Goal: Task Accomplishment & Management: Use online tool/utility

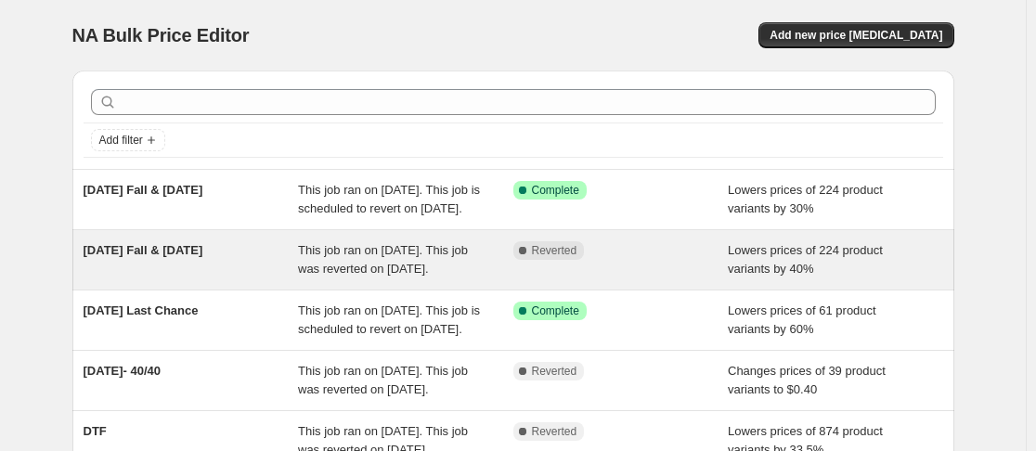
click at [307, 276] on span "This job ran on September 23, 2025. This job was reverted on September 23, 2025." at bounding box center [383, 259] width 170 height 32
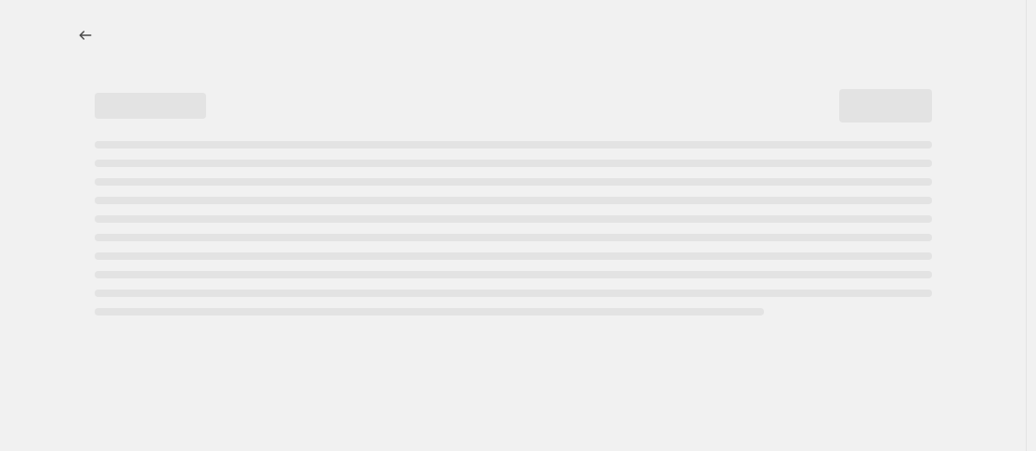
select select "percentage"
select select "no_change"
select select "collection"
select select "product_status"
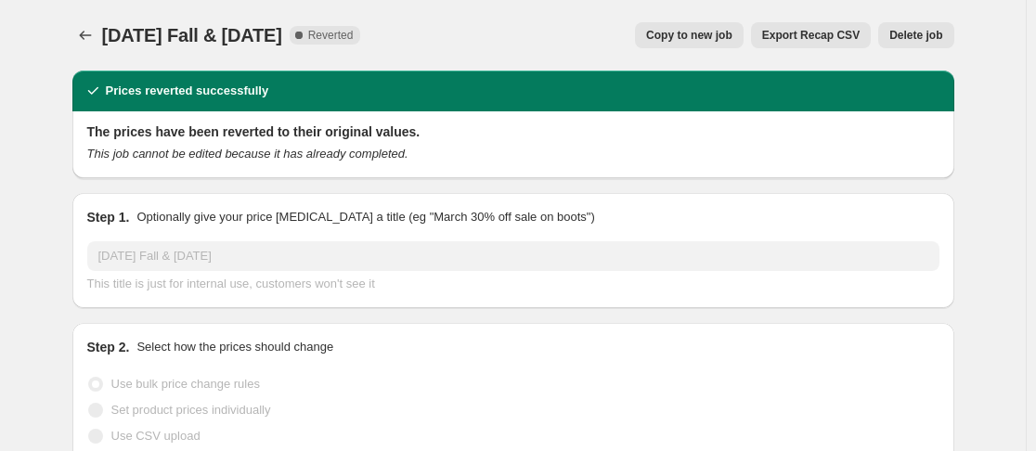
click at [936, 43] on button "Delete job" at bounding box center [915, 35] width 75 height 26
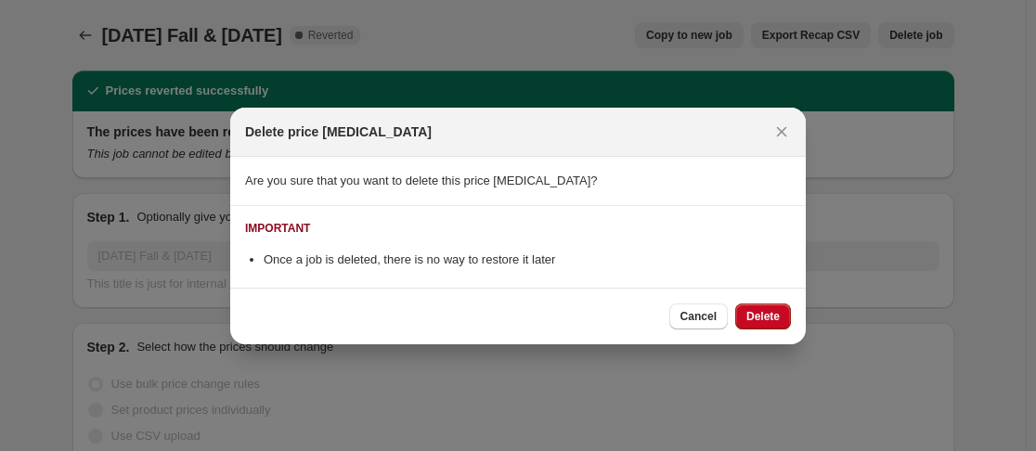
click at [767, 317] on span "Delete" at bounding box center [762, 316] width 33 height 15
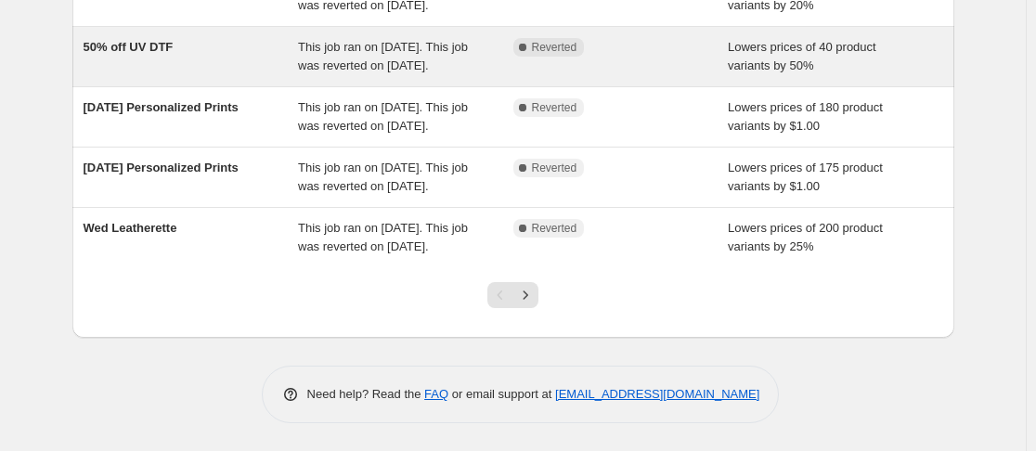
scroll to position [650, 0]
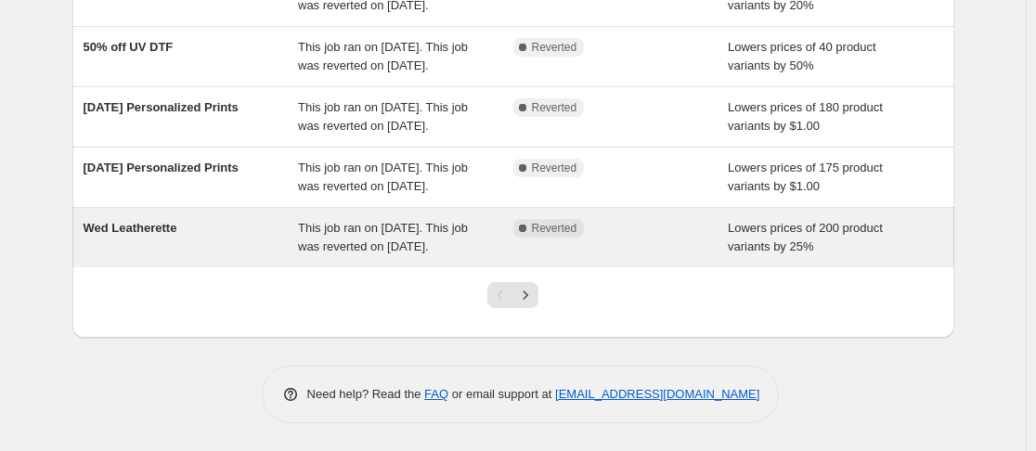
click at [325, 250] on span "This job ran on [DATE]. This job was reverted on [DATE]." at bounding box center [383, 237] width 170 height 32
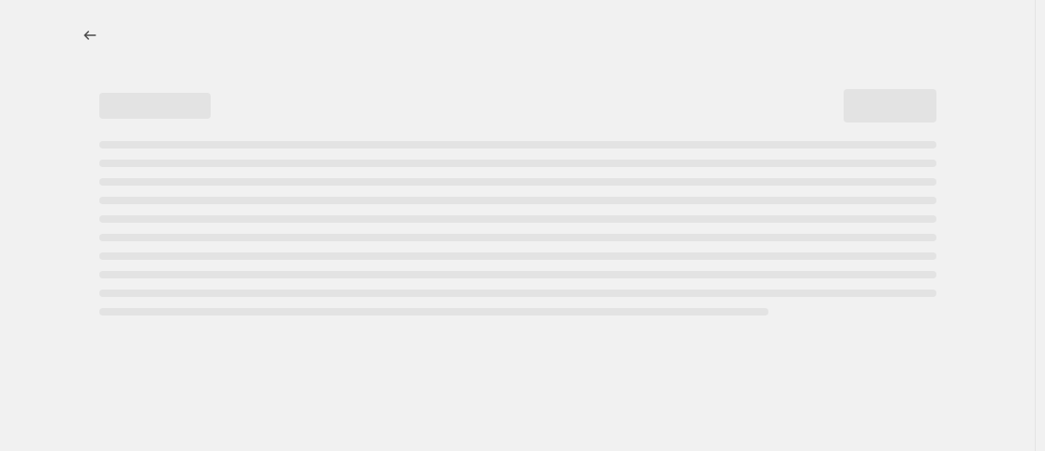
select select "percentage"
select select "no_change"
select select "collection"
select select "product_status"
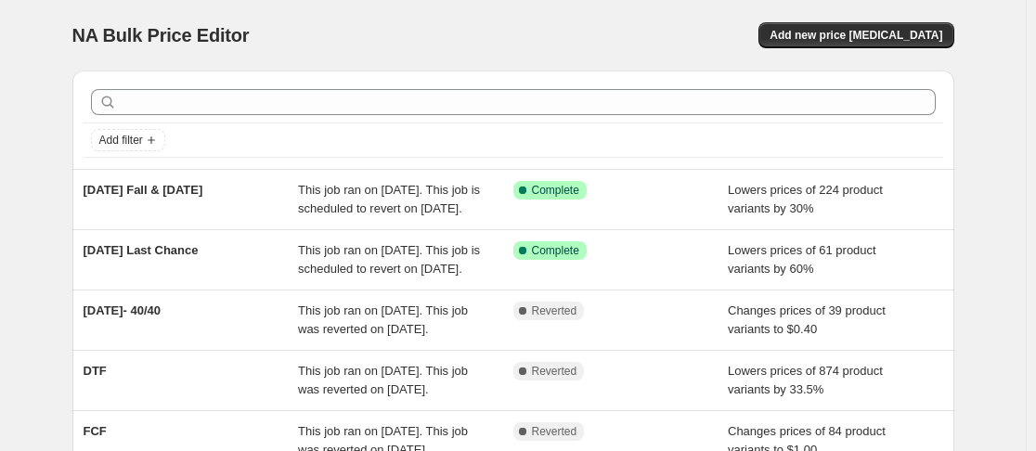
click at [743, 13] on div "NA Bulk Price Editor. This page is ready NA Bulk Price Editor Add new price [ME…" at bounding box center [513, 35] width 882 height 71
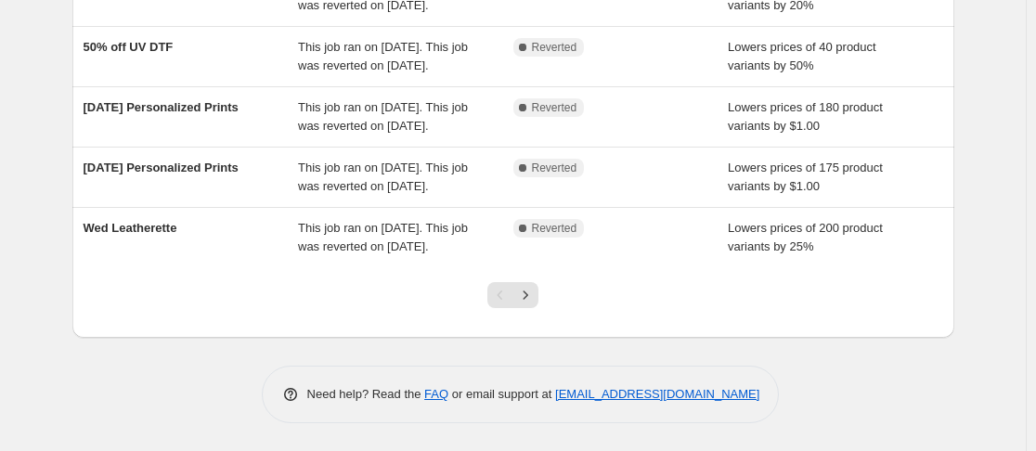
scroll to position [650, 0]
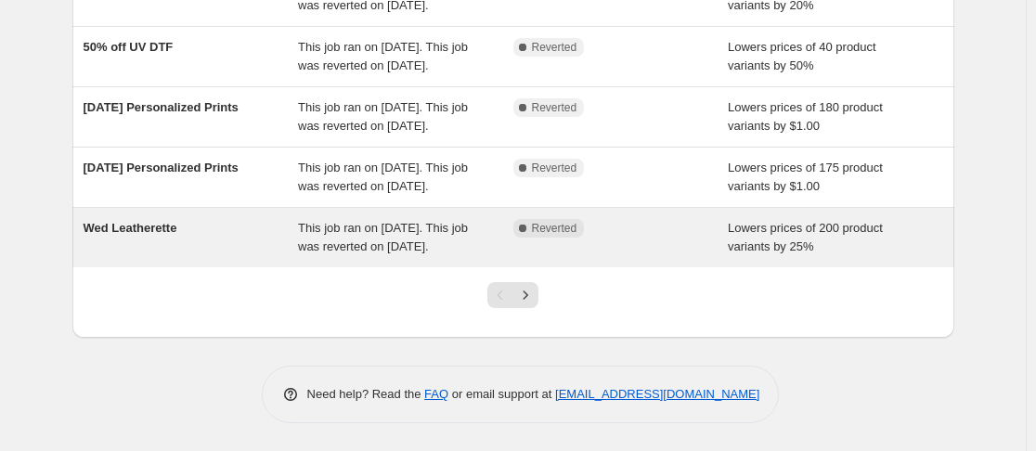
click at [405, 253] on span "This job ran on [DATE]. This job was reverted on [DATE]." at bounding box center [383, 237] width 170 height 32
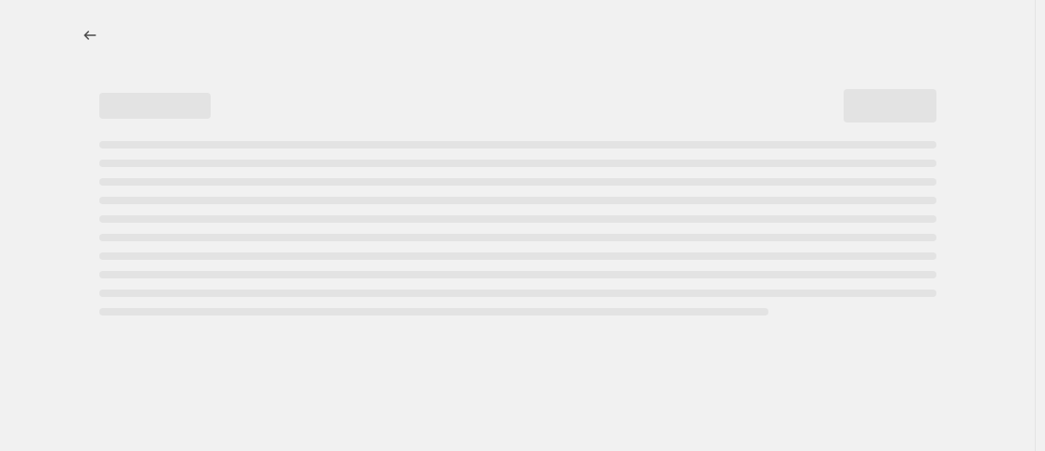
select select "percentage"
select select "no_change"
select select "collection"
select select "product_status"
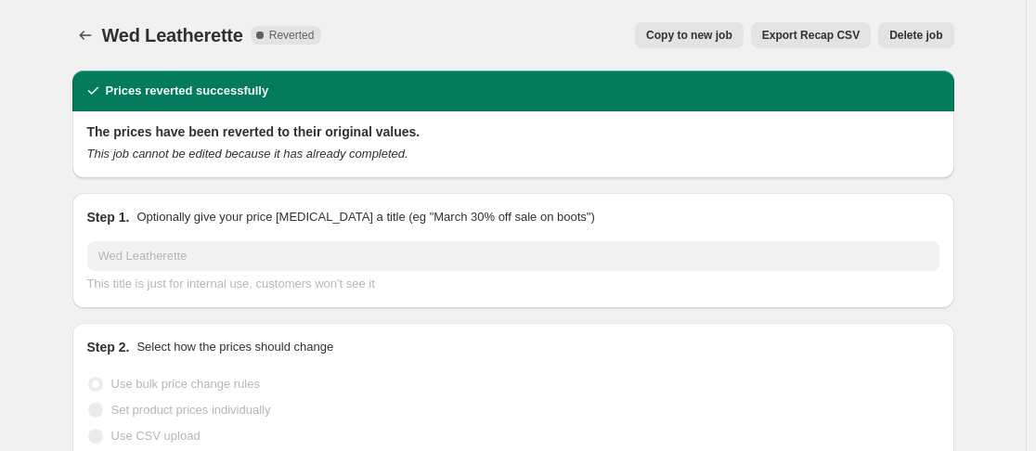
click at [717, 42] on span "Copy to new job" at bounding box center [689, 35] width 86 height 15
select select "percentage"
select select "no_change"
select select "collection"
select select "product_status"
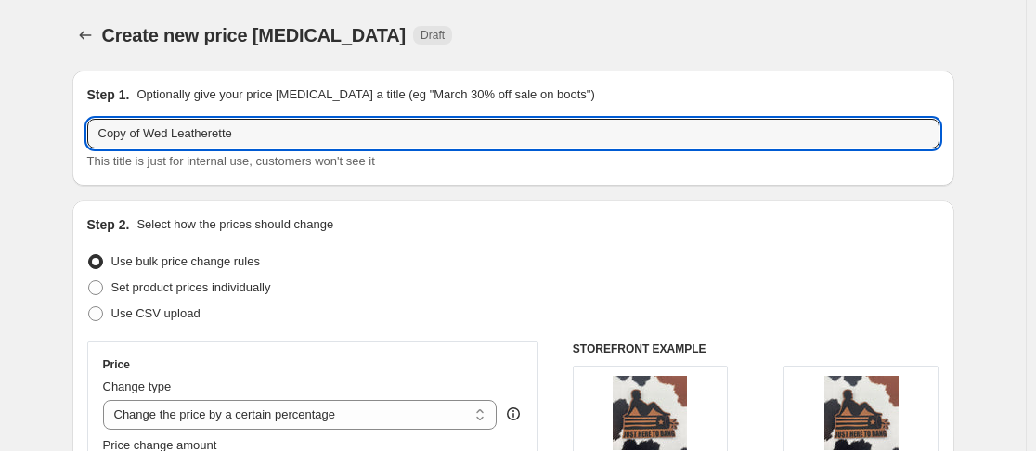
drag, startPoint x: 153, startPoint y: 135, endPoint x: 50, endPoint y: 146, distance: 103.5
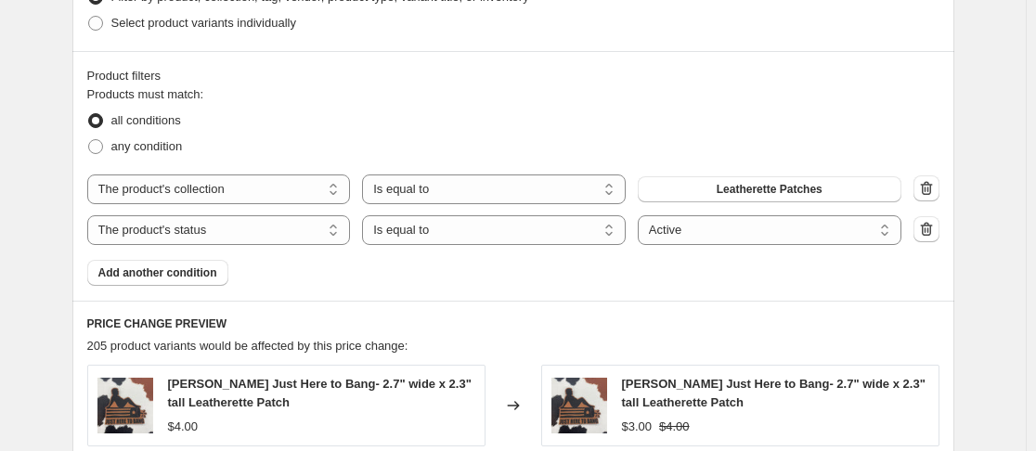
scroll to position [1021, 0]
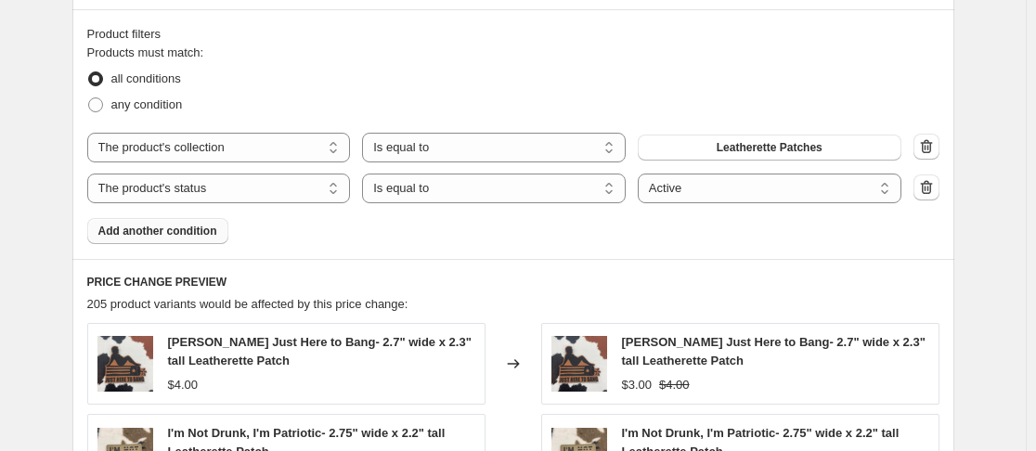
type input "Wed Leatherette"
click at [216, 239] on button "Add another condition" at bounding box center [157, 231] width 141 height 26
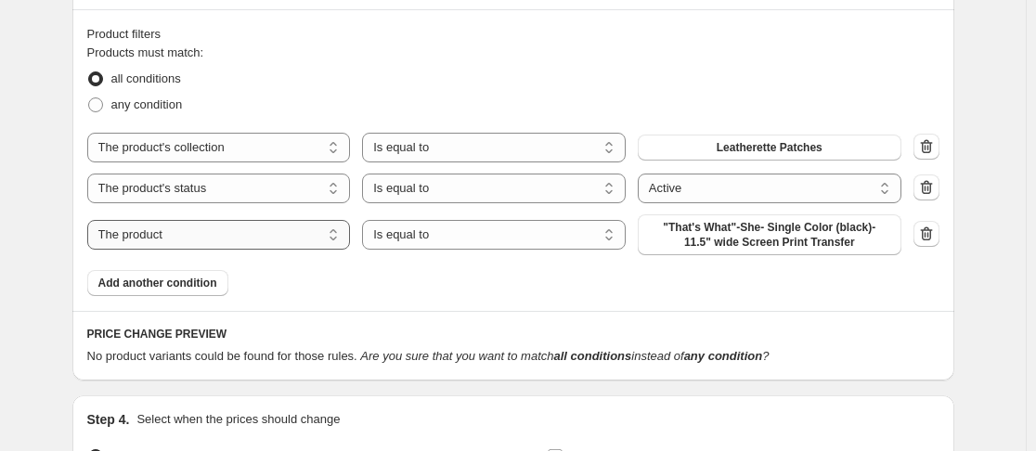
click at [228, 232] on select "The product The product's collection The product's tag The product's vendor The…" at bounding box center [219, 235] width 264 height 30
click at [512, 299] on div "Product filters Products must match: all conditions any condition The product T…" at bounding box center [513, 160] width 882 height 302
click at [932, 238] on icon "button" at bounding box center [926, 233] width 12 height 14
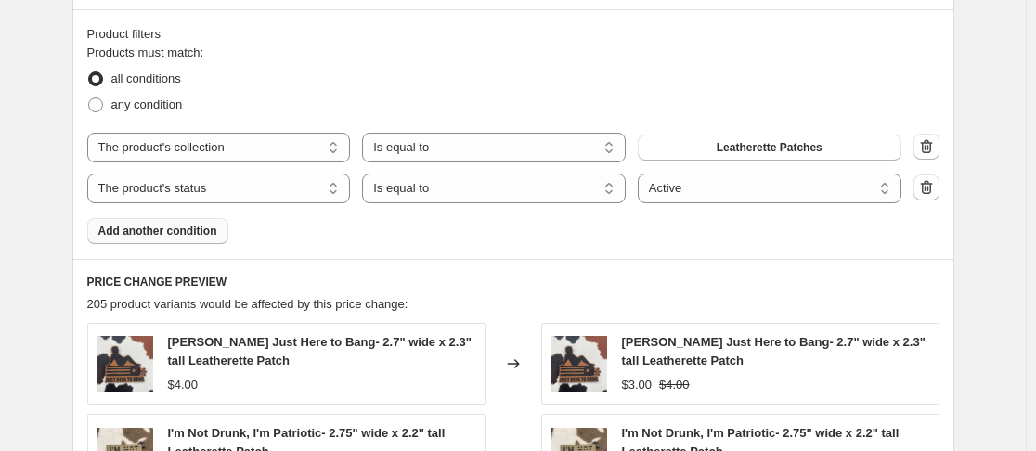
click at [189, 229] on span "Add another condition" at bounding box center [157, 231] width 119 height 15
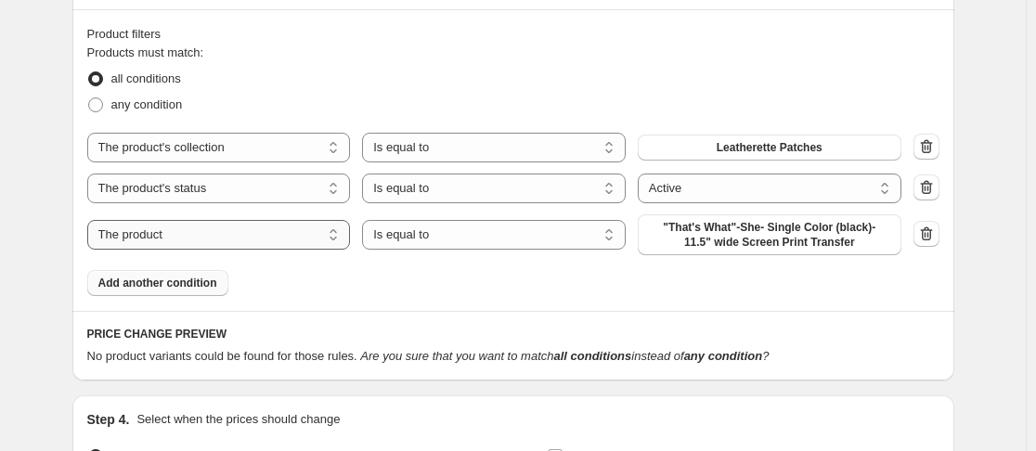
click at [299, 233] on select "The product The product's collection The product's tag The product's vendor The…" at bounding box center [219, 235] width 264 height 30
select select "collection"
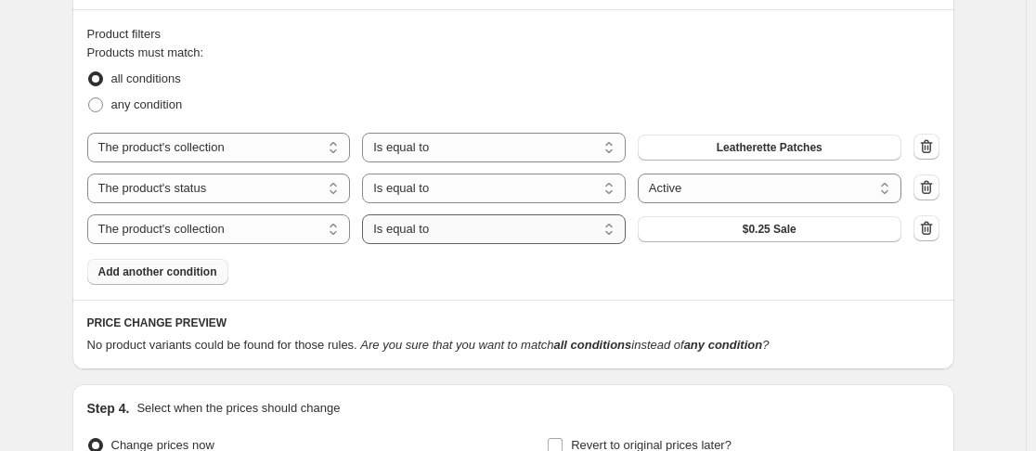
click at [518, 234] on select "Is equal to Is not equal to" at bounding box center [494, 229] width 264 height 30
select select "not_equal"
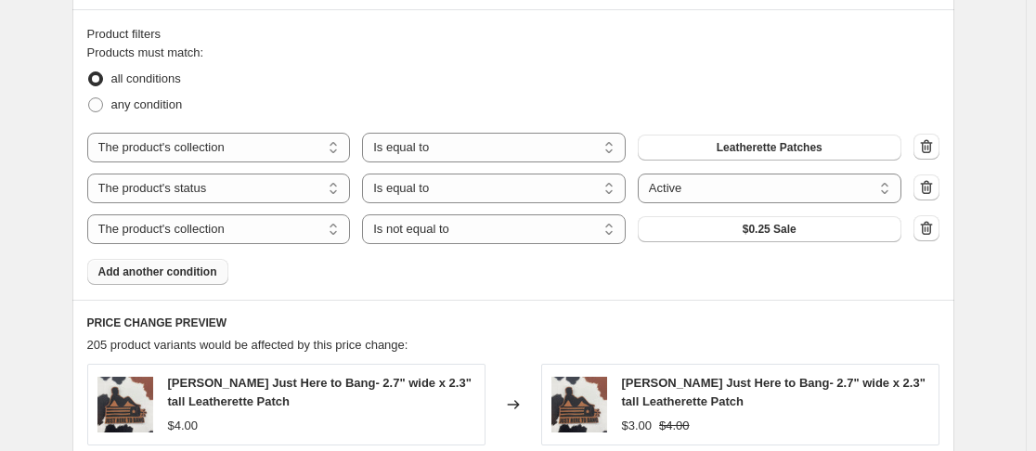
click at [831, 237] on button "$0.25 Sale" at bounding box center [770, 229] width 264 height 26
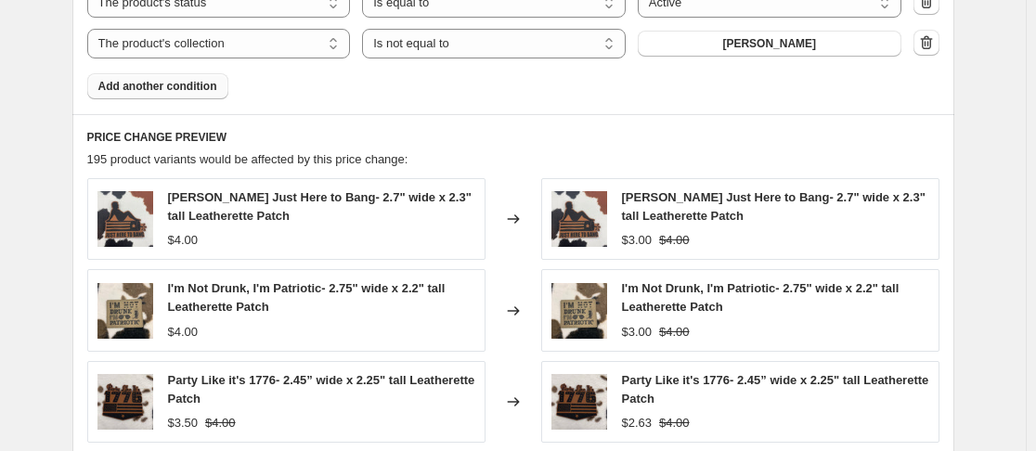
scroll to position [1670, 0]
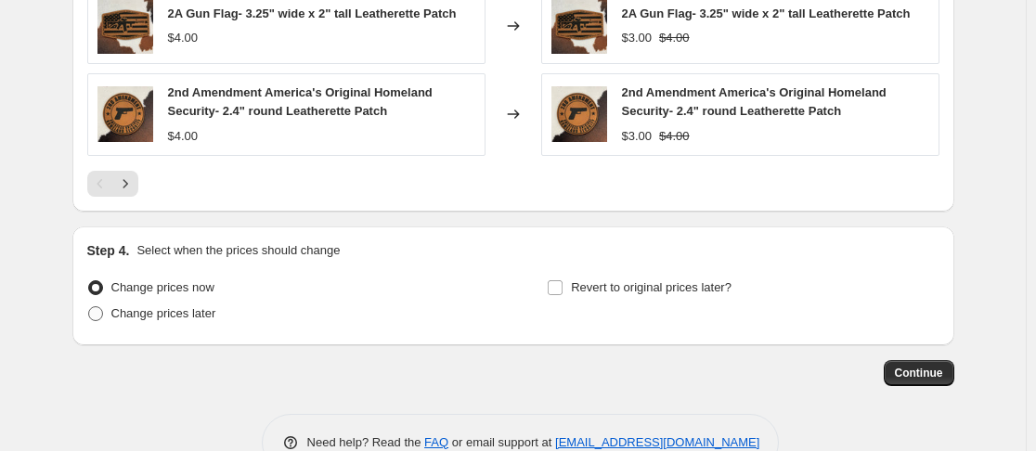
click at [94, 310] on span at bounding box center [95, 313] width 15 height 15
click at [89, 307] on input "Change prices later" at bounding box center [88, 306] width 1 height 1
radio input "true"
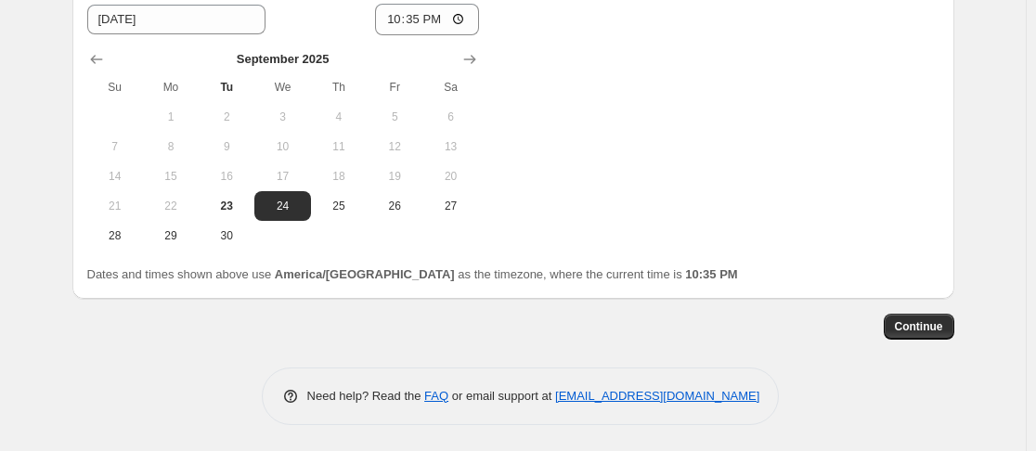
scroll to position [2036, 0]
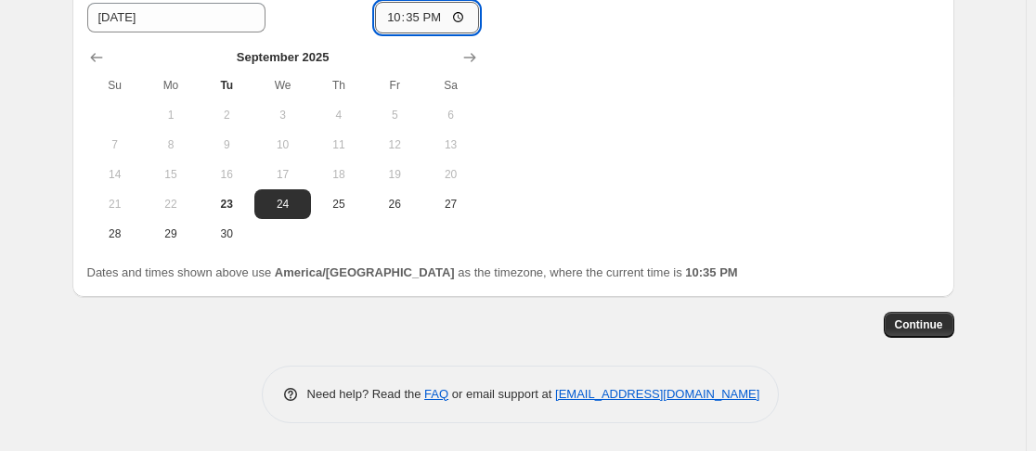
click at [393, 14] on input "22:35" at bounding box center [427, 18] width 104 height 32
type input "00:00"
click at [819, 217] on div "Change prices now Change prices later Date [DATE] Time 00:00 [DATE] Su Mo Tu We…" at bounding box center [513, 79] width 852 height 340
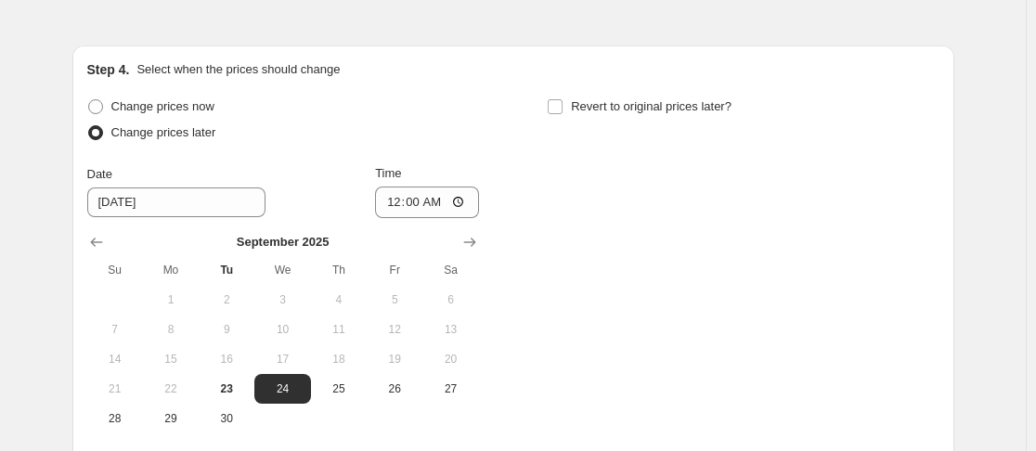
scroll to position [1850, 0]
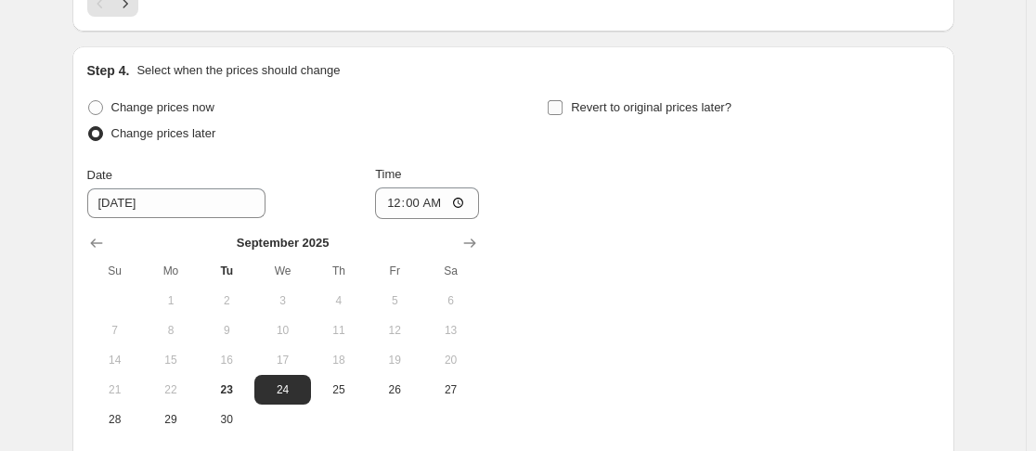
click at [554, 113] on input "Revert to original prices later?" at bounding box center [555, 107] width 15 height 15
checkbox input "true"
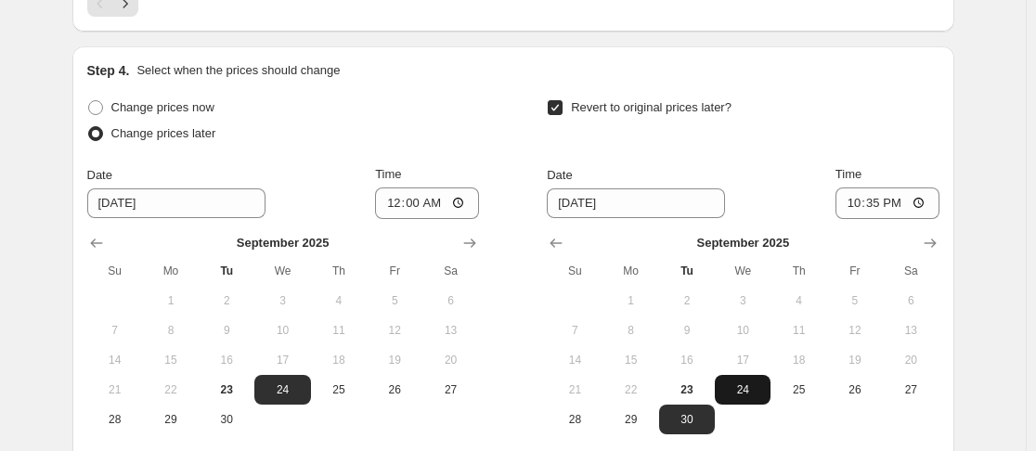
click at [758, 403] on button "24" at bounding box center [743, 390] width 56 height 30
type input "[DATE]"
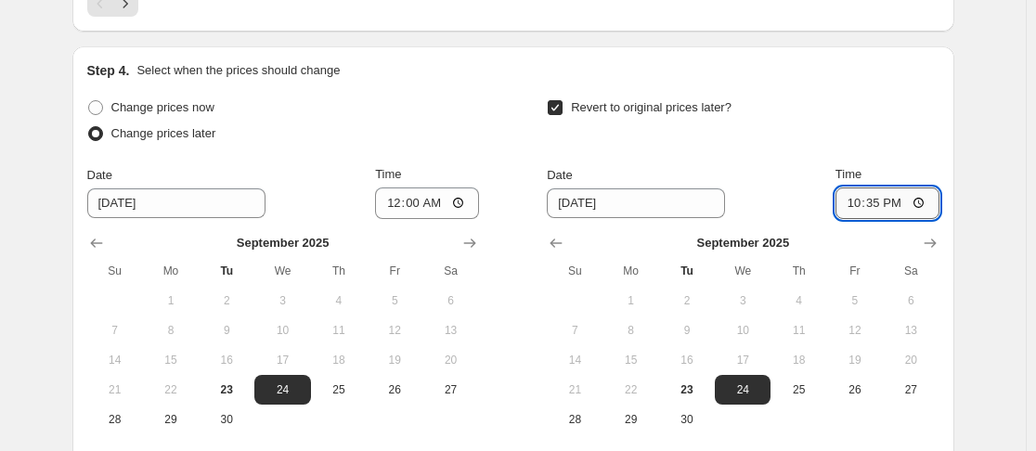
click at [844, 209] on input "22:35" at bounding box center [887, 203] width 104 height 32
type input "23:59"
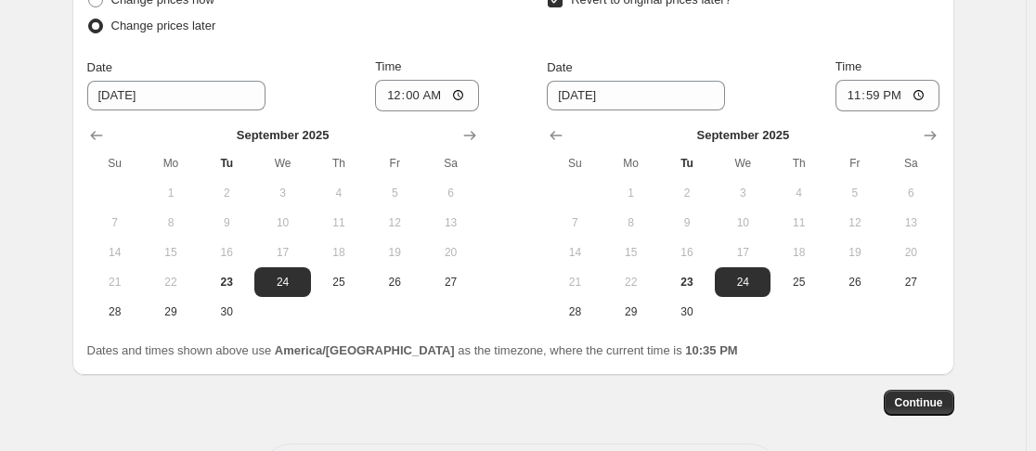
scroll to position [2036, 0]
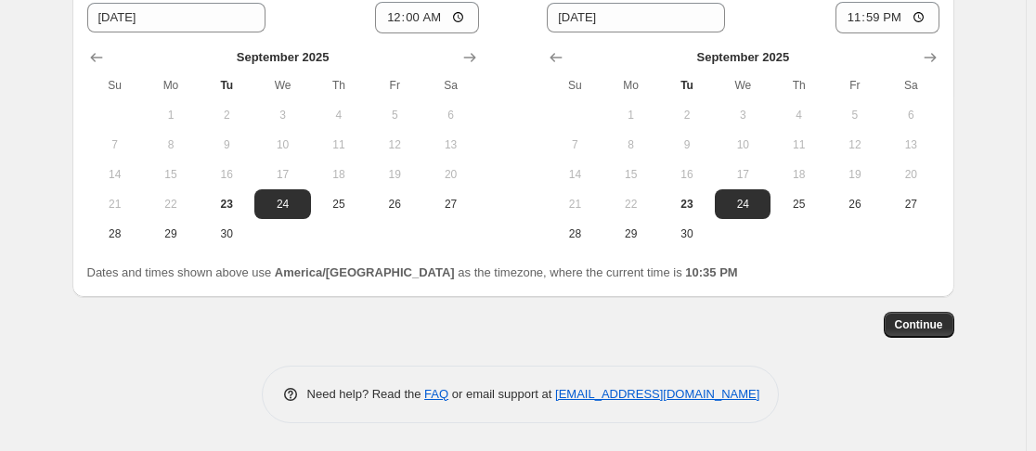
click at [921, 322] on span "Continue" at bounding box center [919, 324] width 48 height 15
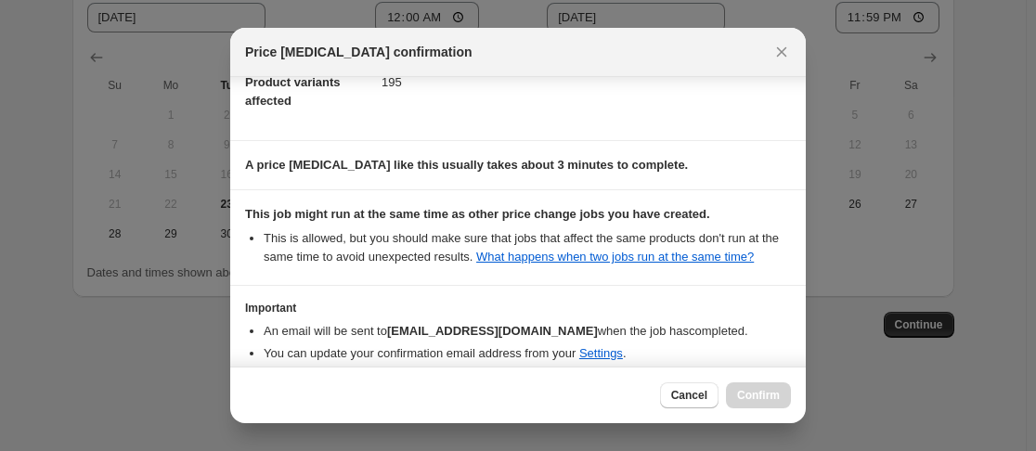
scroll to position [345, 0]
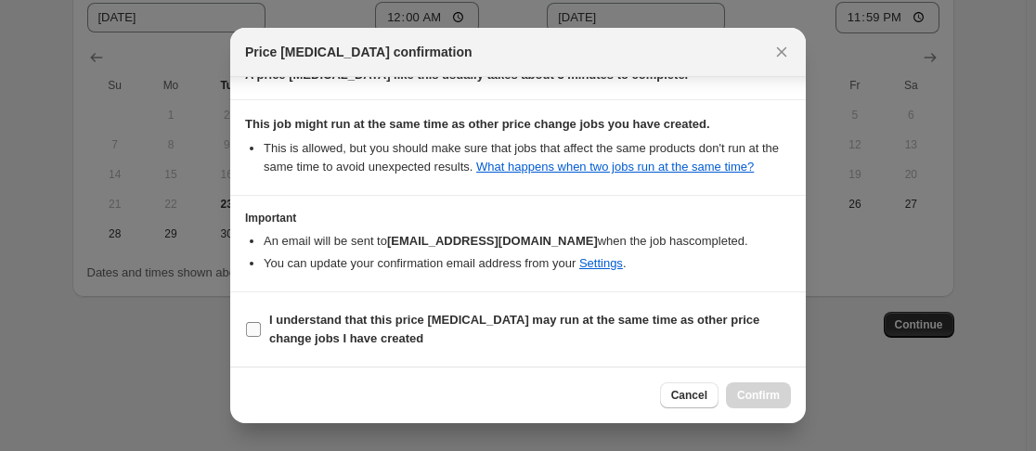
click at [250, 331] on input "I understand that this price [MEDICAL_DATA] may run at the same time as other p…" at bounding box center [253, 329] width 15 height 15
checkbox input "true"
click at [740, 387] on button "Confirm" at bounding box center [758, 395] width 65 height 26
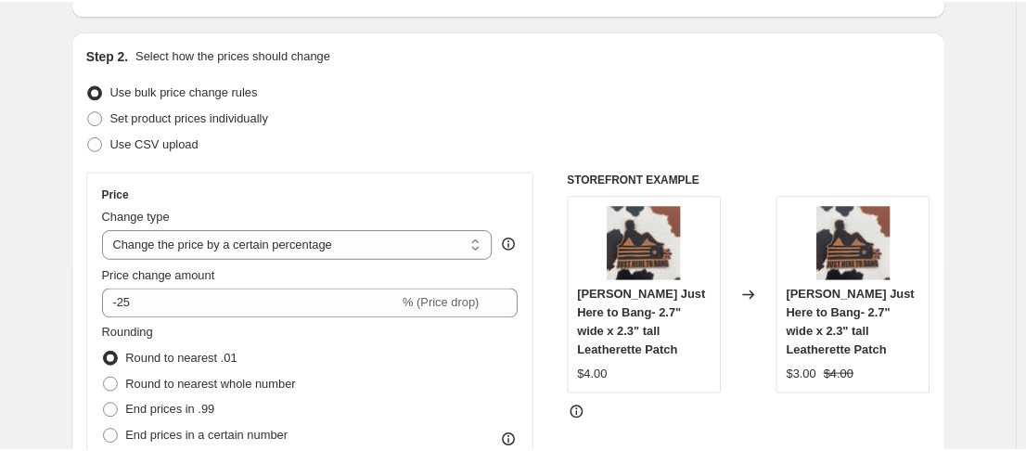
scroll to position [282, 0]
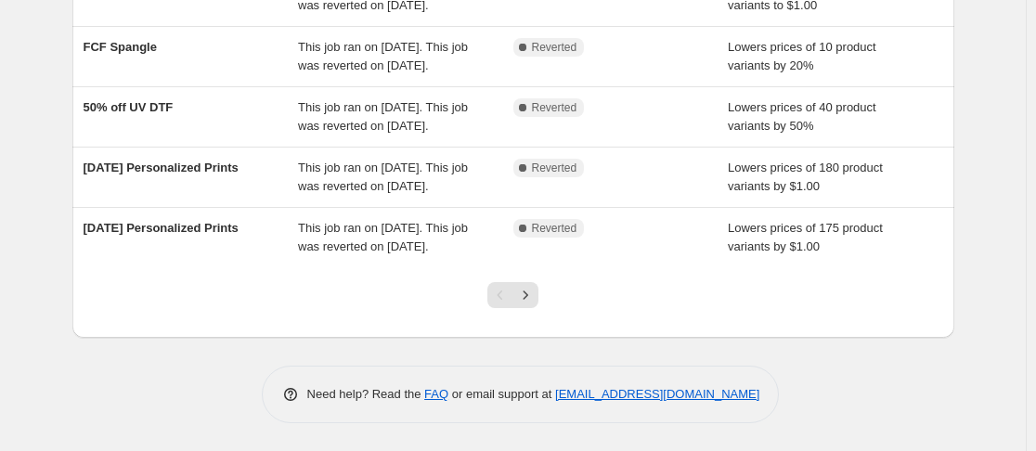
scroll to position [709, 0]
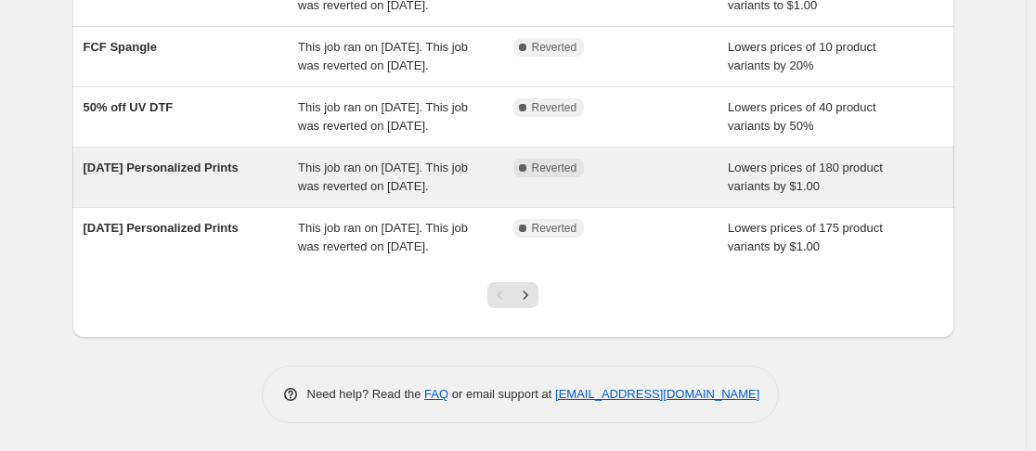
click at [374, 159] on div "This job ran on [DATE]. This job was reverted on [DATE]." at bounding box center [405, 177] width 215 height 37
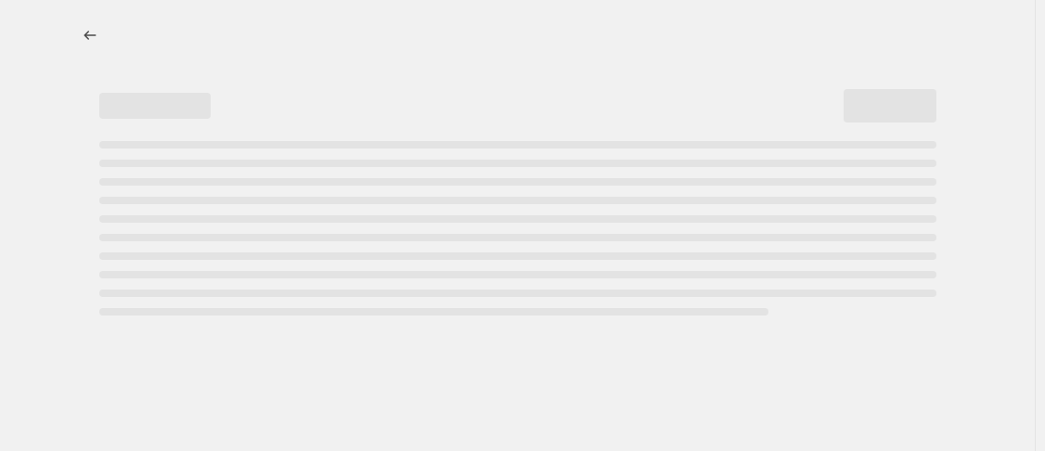
select select "by"
select select "no_change"
select select "collection"
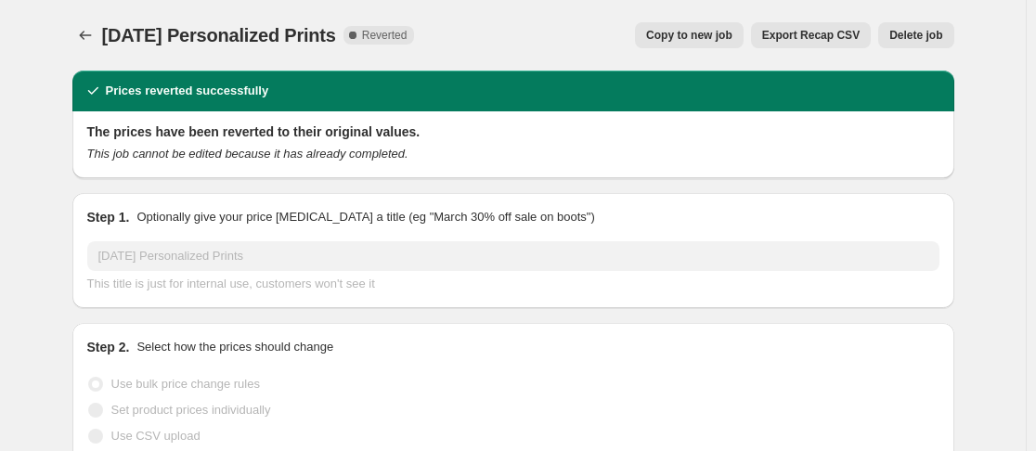
click at [720, 38] on span "Copy to new job" at bounding box center [689, 35] width 86 height 15
select select "by"
select select "no_change"
select select "collection"
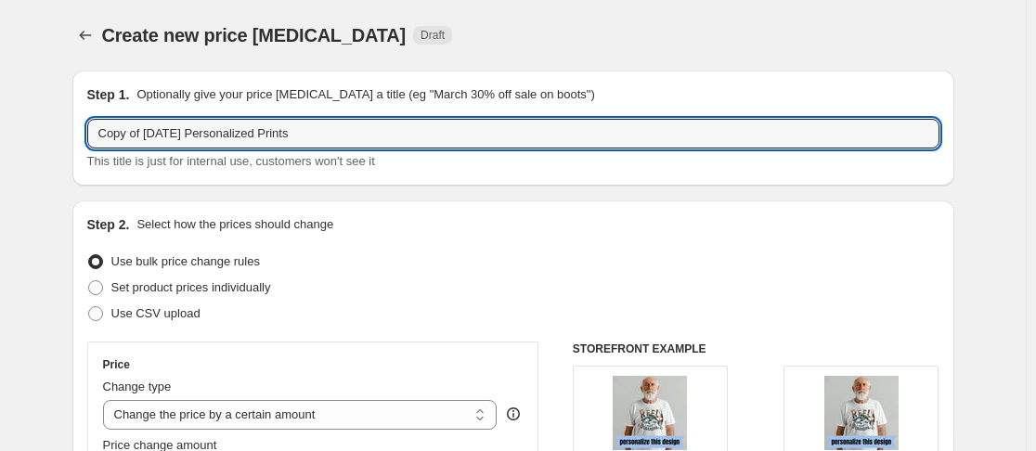
drag, startPoint x: 155, startPoint y: 137, endPoint x: 56, endPoint y: 141, distance: 99.4
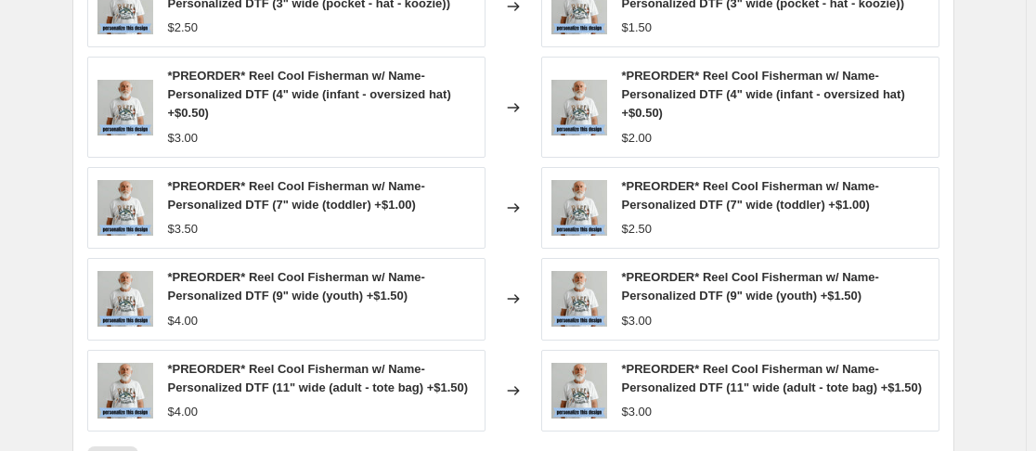
scroll to position [1670, 0]
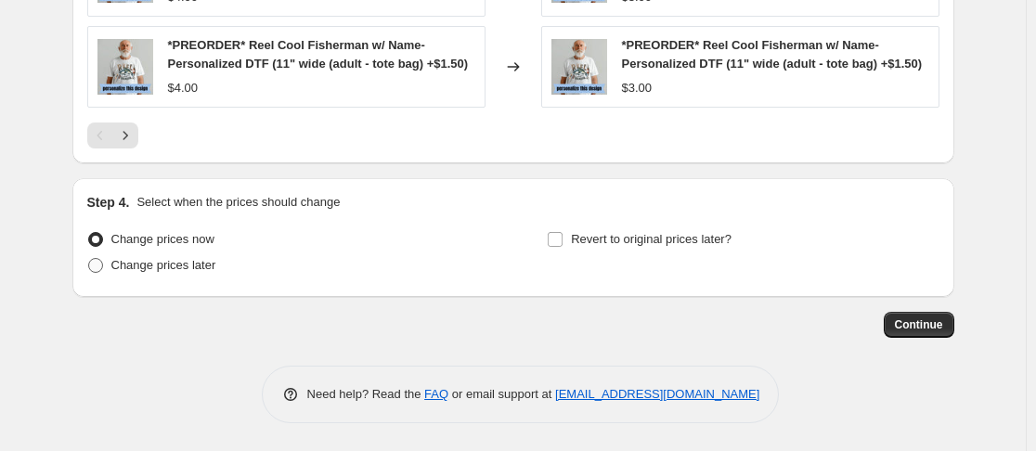
type input "[DATE] Personalized Prints"
click at [96, 274] on span at bounding box center [95, 265] width 17 height 17
click at [89, 259] on input "Change prices later" at bounding box center [88, 258] width 1 height 1
radio input "true"
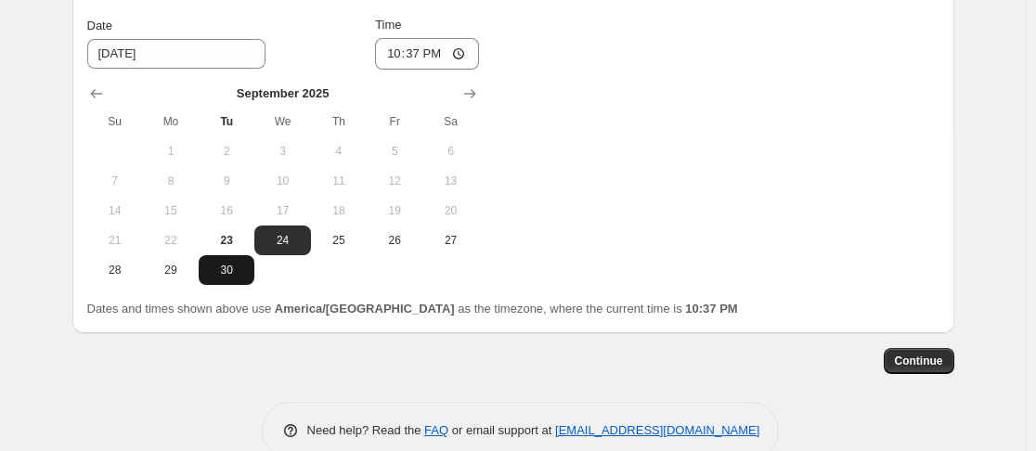
scroll to position [1949, 0]
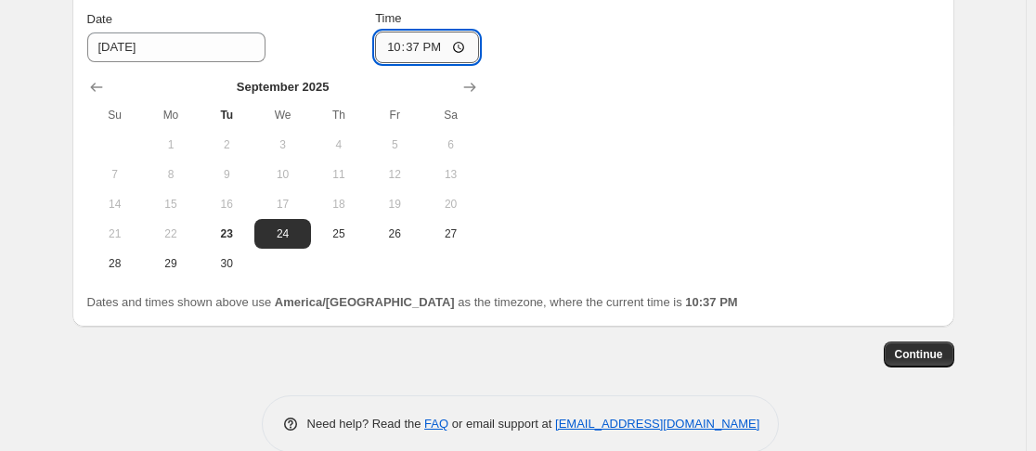
click at [398, 63] on input "22:37" at bounding box center [427, 48] width 104 height 32
type input "00:00"
click at [730, 229] on div "Change prices now Change prices later Date [DATE] Time 00:00 [DATE] Su Mo Tu We…" at bounding box center [513, 109] width 852 height 340
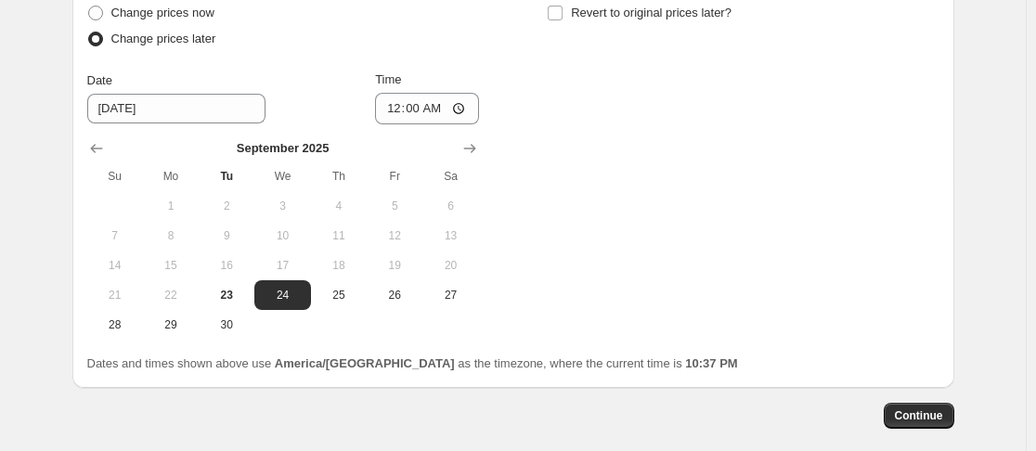
scroll to position [1856, 0]
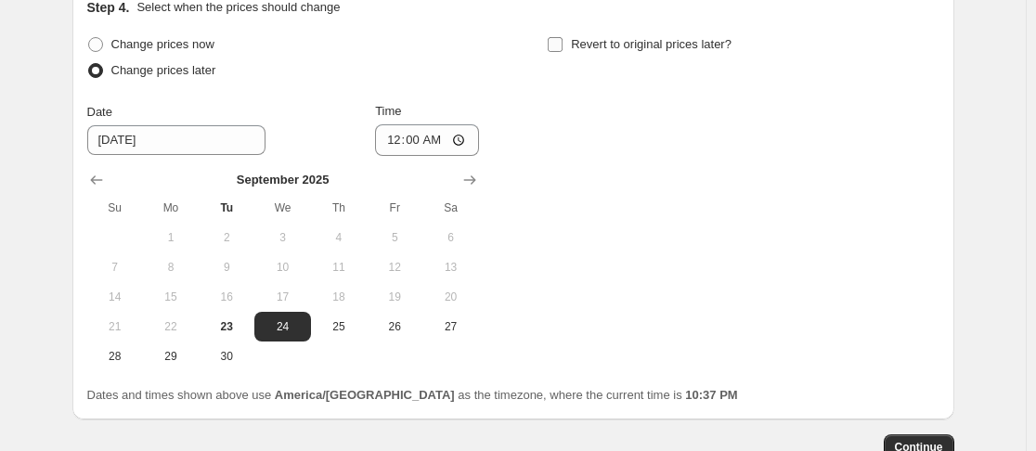
click at [560, 52] on input "Revert to original prices later?" at bounding box center [555, 44] width 15 height 15
checkbox input "true"
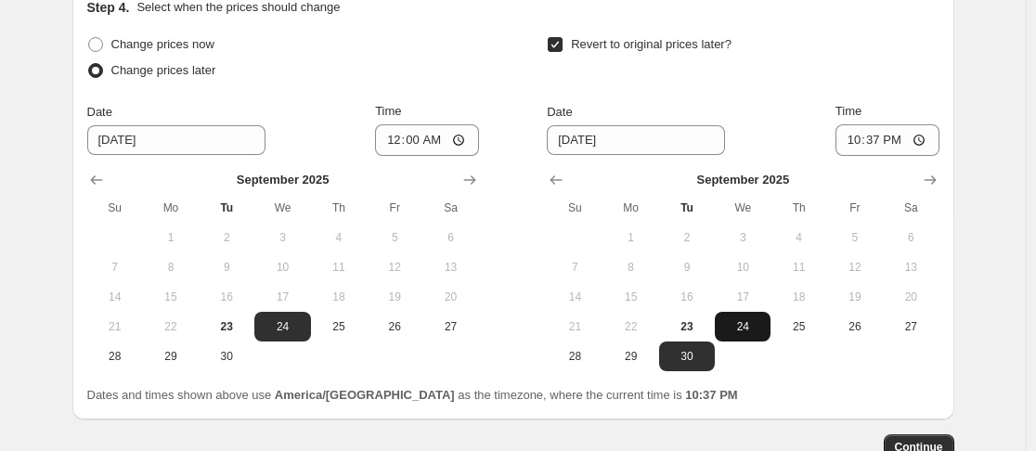
click at [758, 342] on button "24" at bounding box center [743, 327] width 56 height 30
type input "[DATE]"
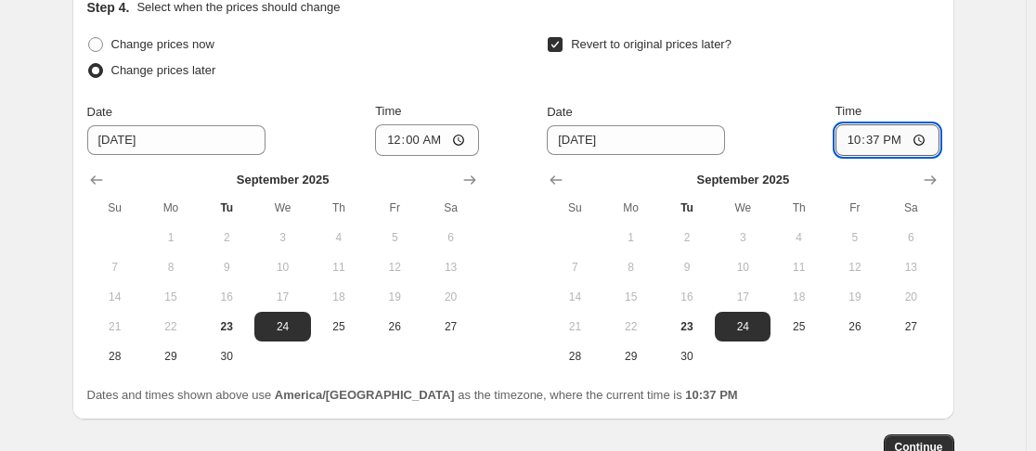
click at [855, 156] on input "22:37" at bounding box center [887, 140] width 104 height 32
type input "23:59"
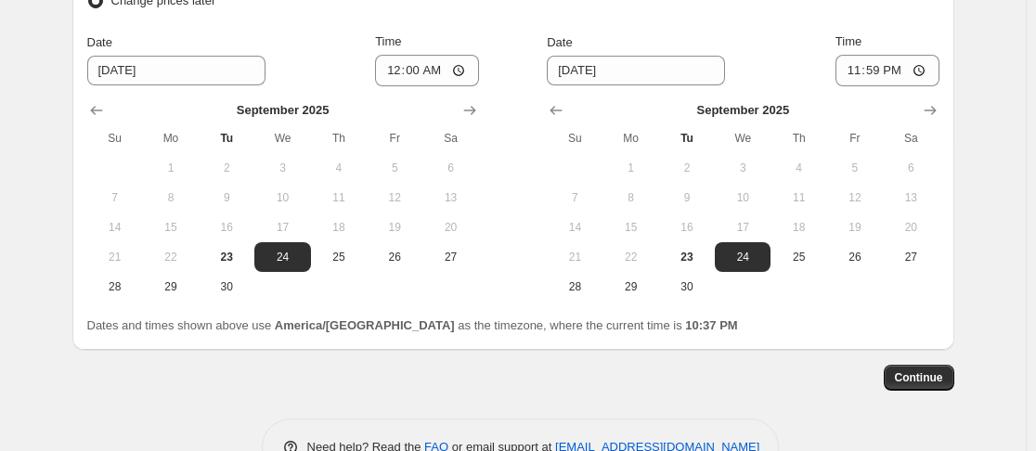
scroll to position [1997, 0]
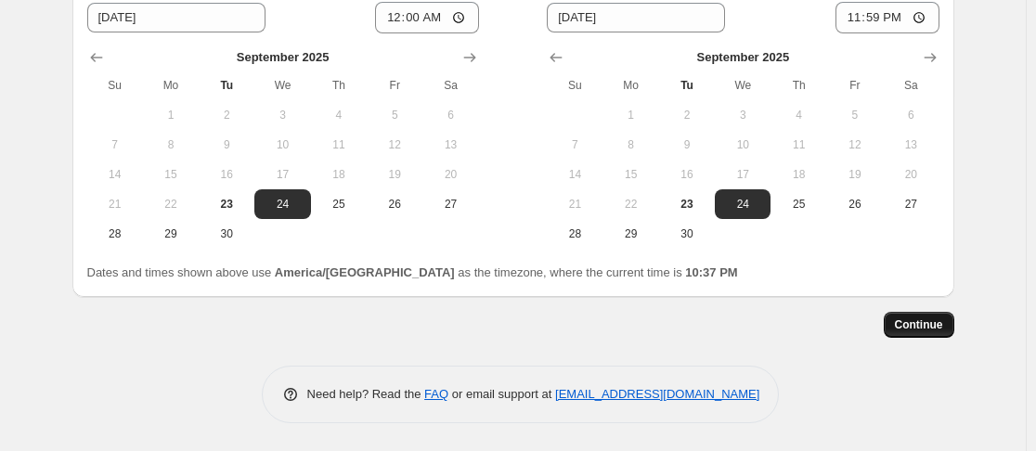
click at [911, 327] on span "Continue" at bounding box center [919, 324] width 48 height 15
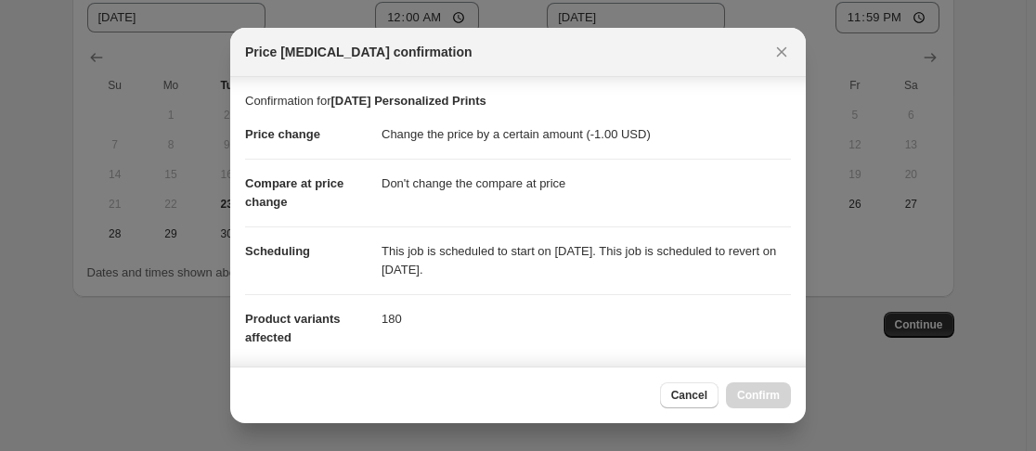
scroll to position [345, 0]
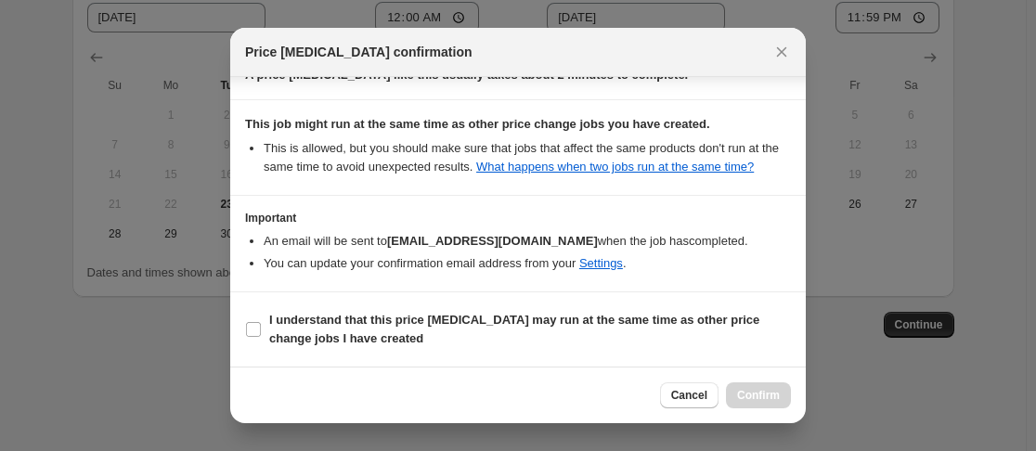
click at [238, 329] on section "I understand that this price [MEDICAL_DATA] may run at the same time as other p…" at bounding box center [517, 329] width 575 height 74
click at [253, 329] on input "I understand that this price [MEDICAL_DATA] may run at the same time as other p…" at bounding box center [253, 329] width 15 height 15
checkbox input "true"
click at [749, 393] on span "Confirm" at bounding box center [758, 395] width 43 height 15
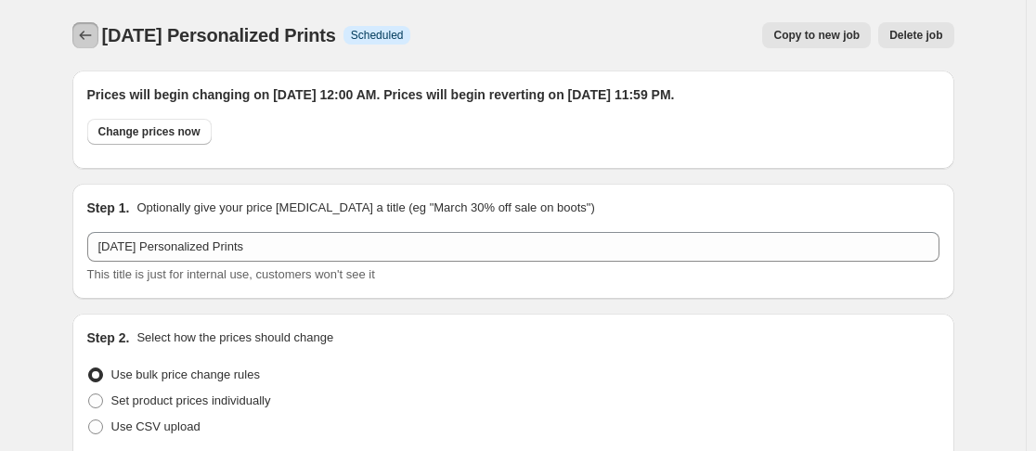
click at [90, 39] on icon "Price change jobs" at bounding box center [85, 35] width 19 height 19
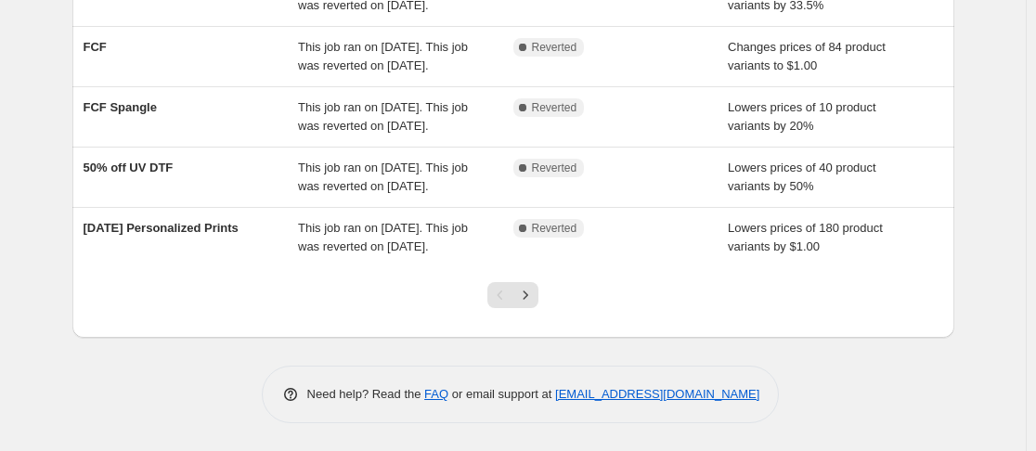
scroll to position [728, 0]
click at [535, 303] on icon "Next" at bounding box center [525, 295] width 19 height 19
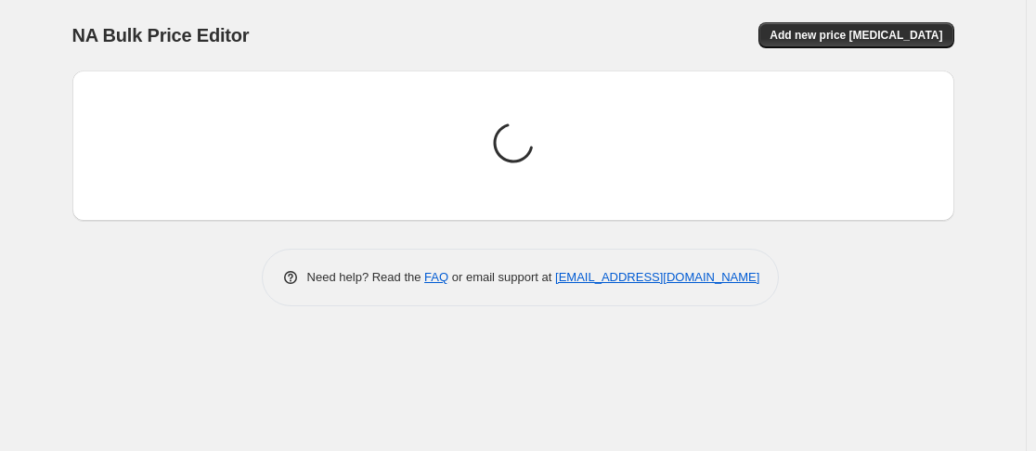
scroll to position [0, 0]
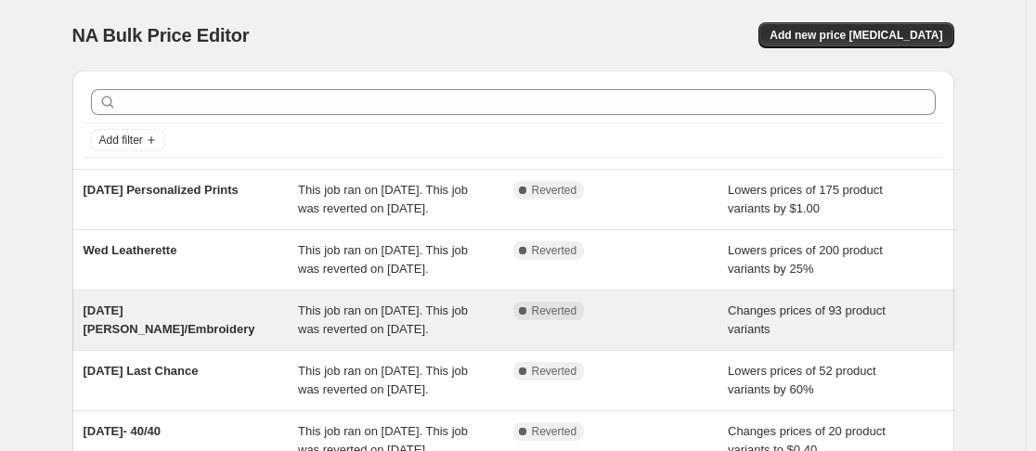
click at [139, 336] on span "[DATE] [PERSON_NAME]/Embroidery" at bounding box center [170, 319] width 172 height 32
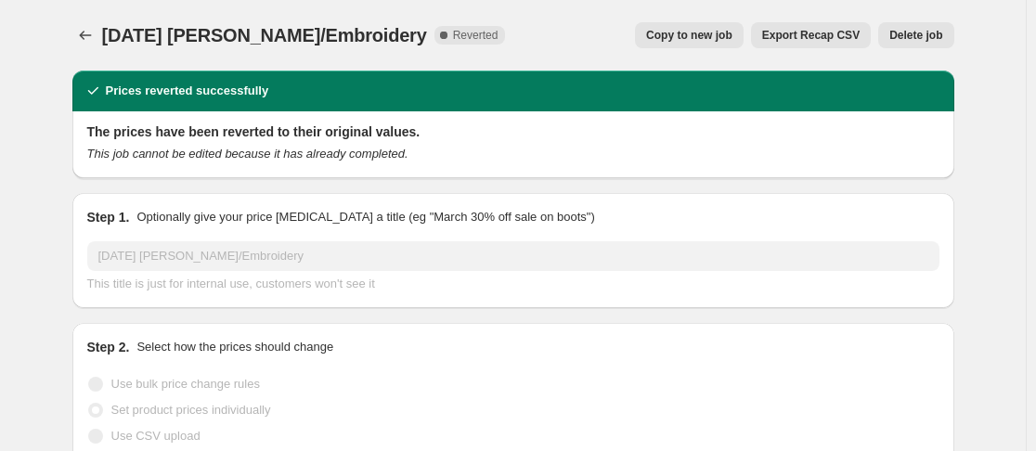
click at [697, 18] on div "[DATE] [PERSON_NAME]/Embroidery. This page is ready [DATE] Chenille/Embroidery …" at bounding box center [513, 35] width 882 height 71
click at [701, 44] on button "Copy to new job" at bounding box center [689, 35] width 109 height 26
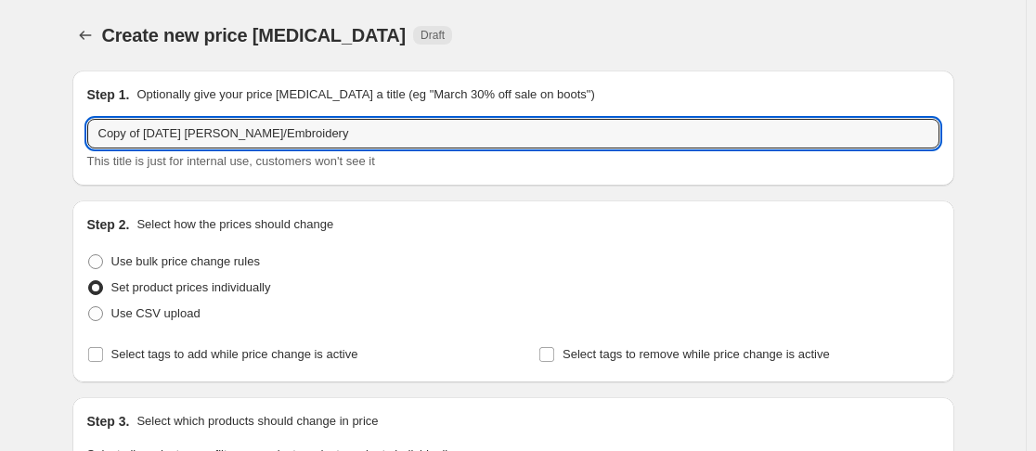
drag, startPoint x: 151, startPoint y: 131, endPoint x: 8, endPoint y: 148, distance: 144.0
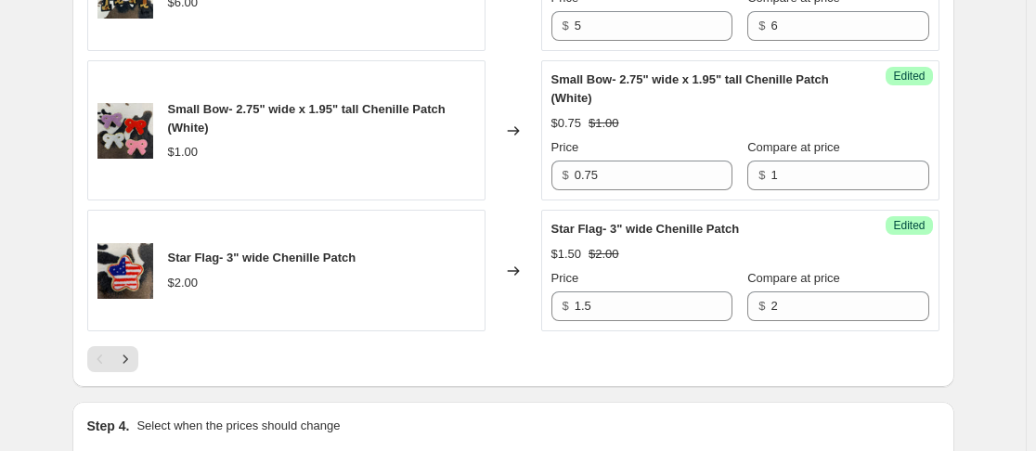
scroll to position [3363, 0]
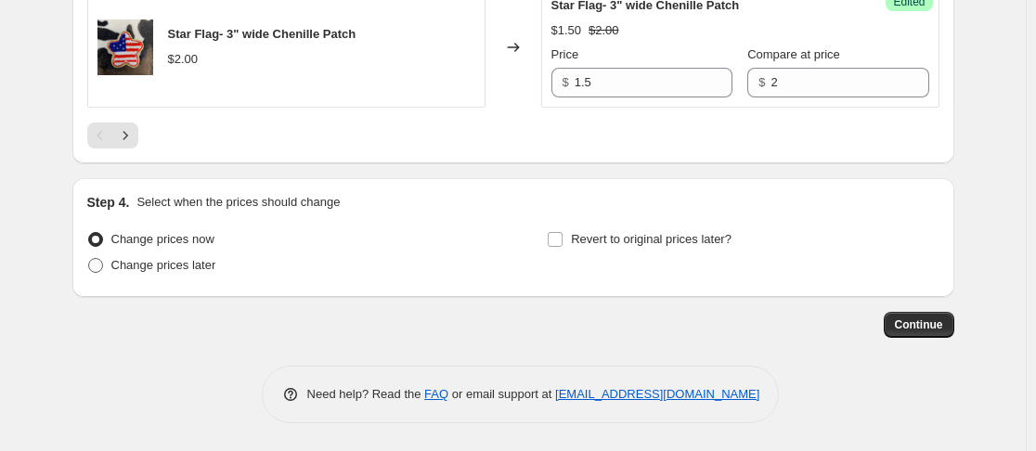
type input "[DATE] [PERSON_NAME]/Embroidery"
click at [103, 267] on span at bounding box center [95, 265] width 15 height 15
click at [89, 259] on input "Change prices later" at bounding box center [88, 258] width 1 height 1
radio input "true"
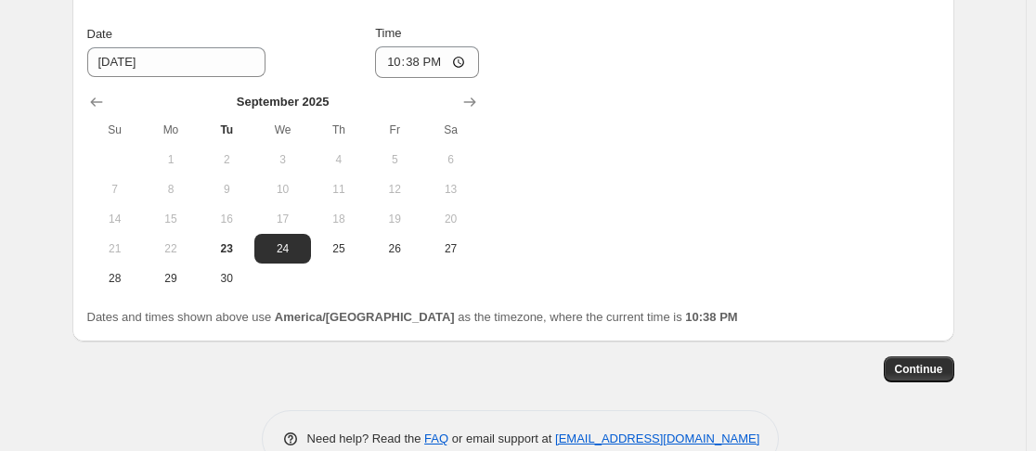
scroll to position [3641, 0]
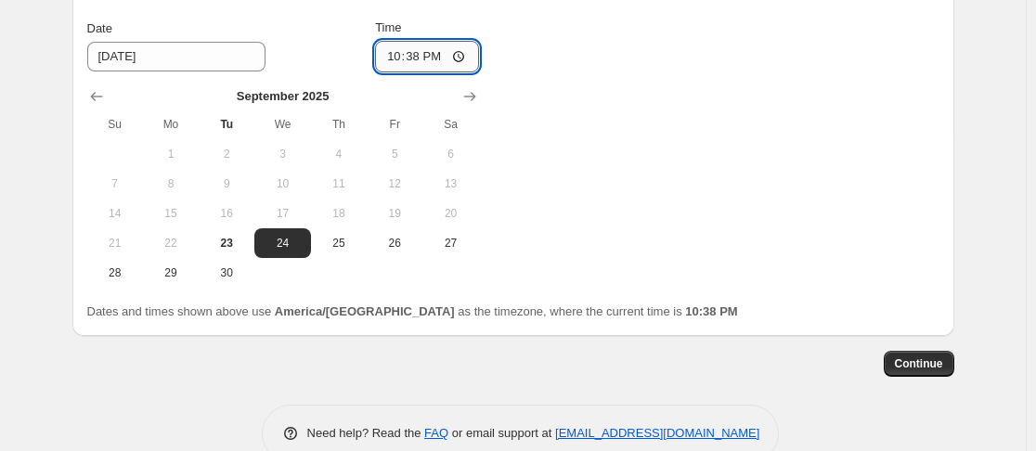
click at [396, 59] on input "22:38" at bounding box center [427, 57] width 104 height 32
type input "00:00"
click at [696, 176] on div "Change prices now Change prices later Date [DATE] Time 00:00 [DATE] Su Mo Tu We…" at bounding box center [513, 118] width 852 height 340
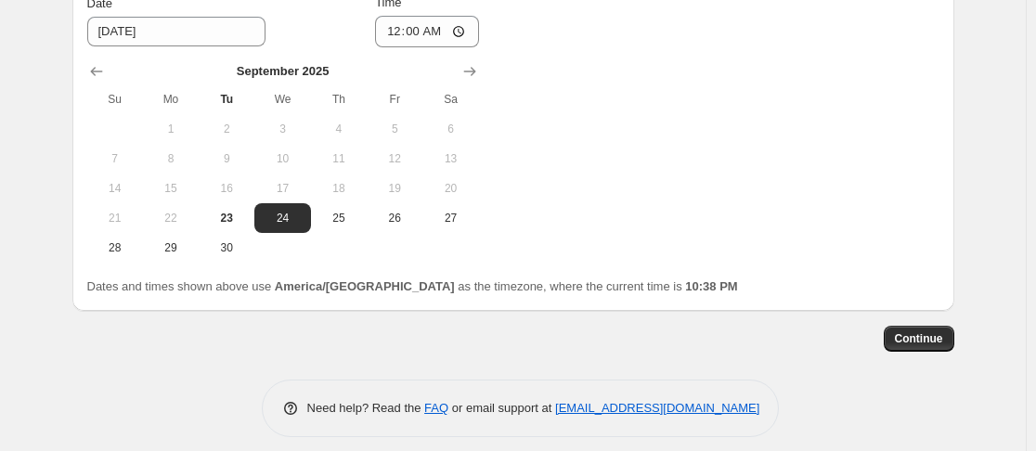
scroll to position [3495, 0]
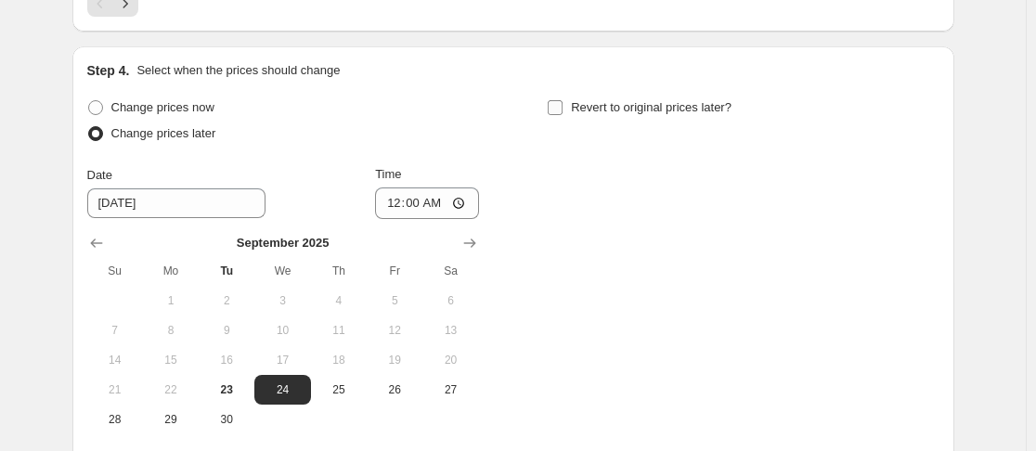
click at [562, 111] on input "Revert to original prices later?" at bounding box center [555, 107] width 15 height 15
checkbox input "true"
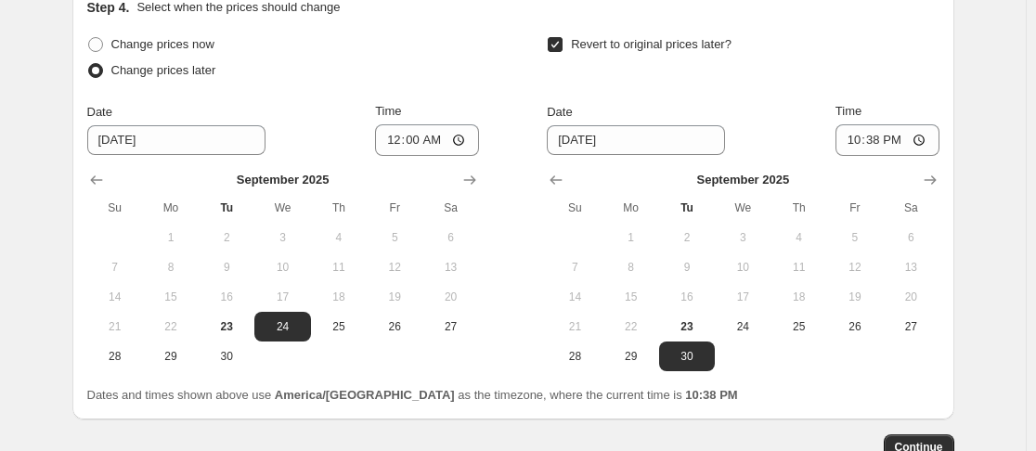
scroll to position [3588, 0]
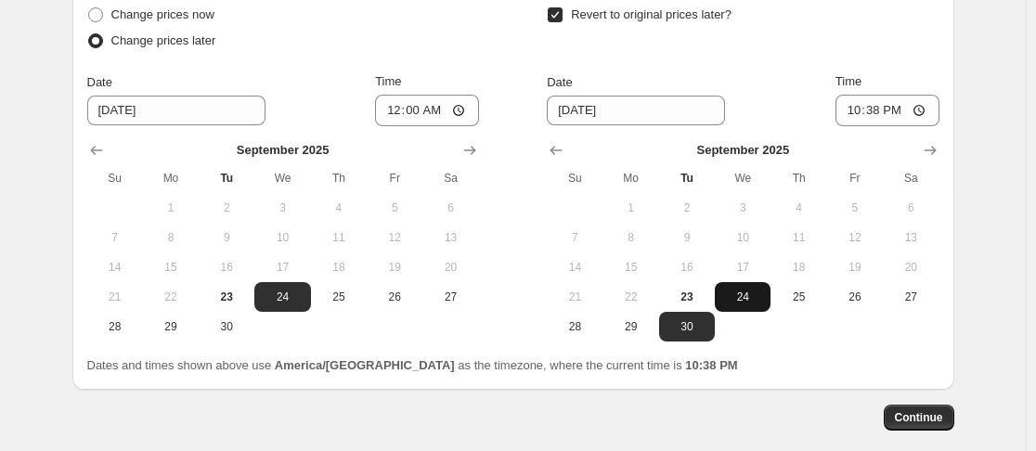
click at [740, 295] on span "24" at bounding box center [742, 297] width 41 height 15
type input "[DATE]"
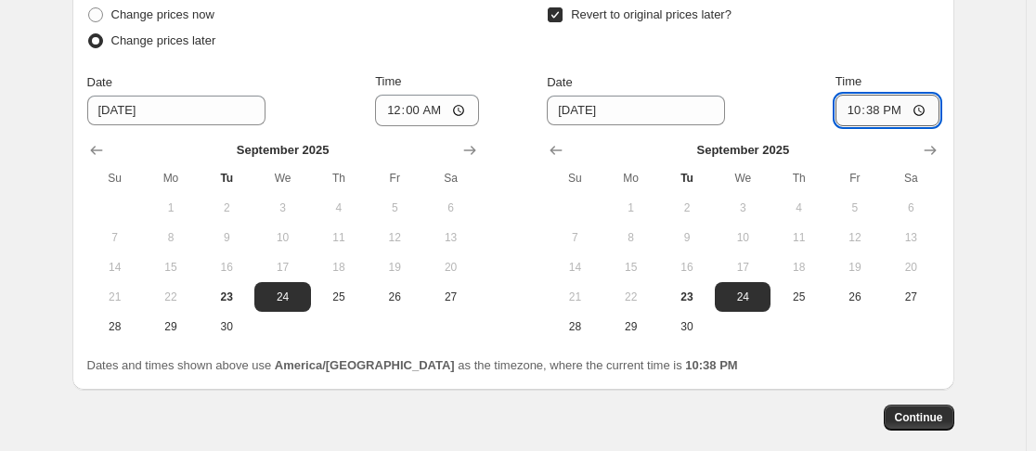
click at [856, 113] on input "22:38" at bounding box center [887, 111] width 104 height 32
type input "23:59"
click at [930, 421] on span "Continue" at bounding box center [919, 417] width 48 height 15
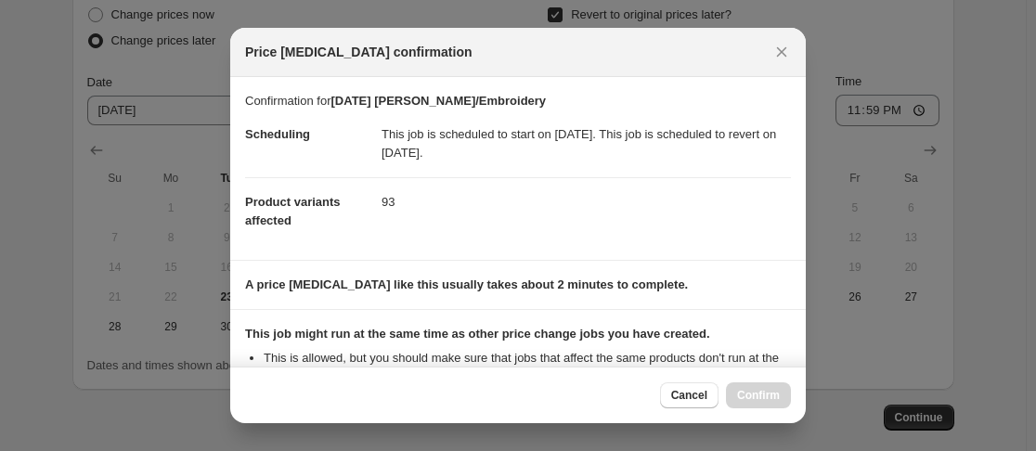
scroll to position [228, 0]
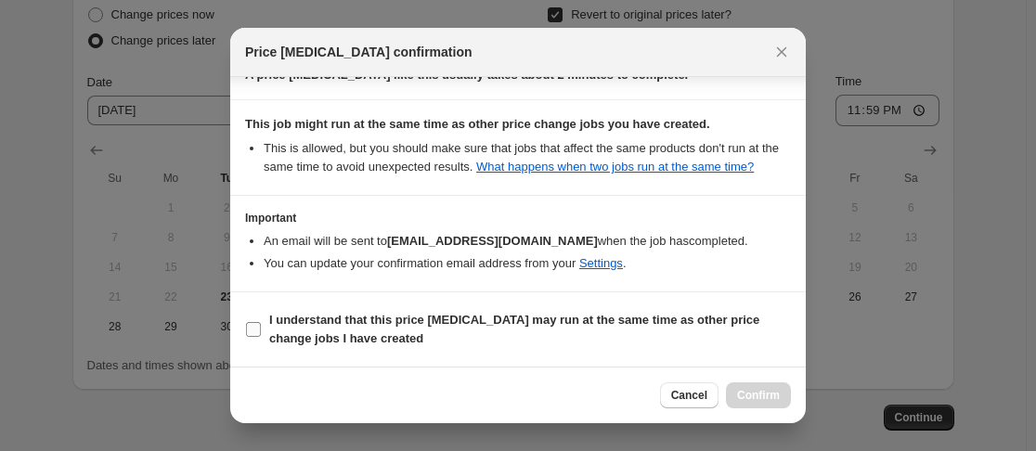
click at [258, 329] on input "I understand that this price [MEDICAL_DATA] may run at the same time as other p…" at bounding box center [253, 329] width 15 height 15
checkbox input "true"
click at [742, 393] on span "Confirm" at bounding box center [758, 395] width 43 height 15
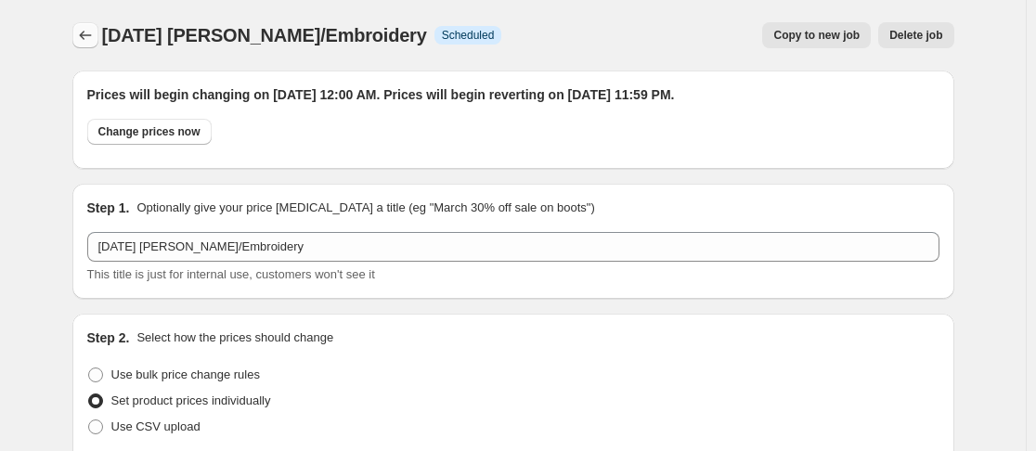
click at [87, 37] on icon "Price change jobs" at bounding box center [85, 35] width 19 height 19
